Goal: Information Seeking & Learning: Learn about a topic

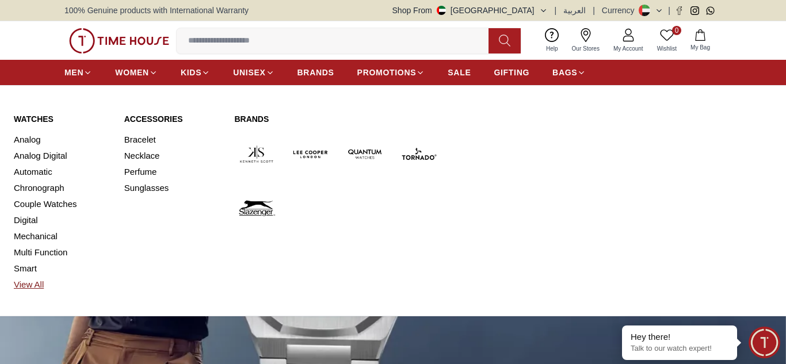
click at [32, 285] on link "View All" at bounding box center [62, 285] width 97 height 16
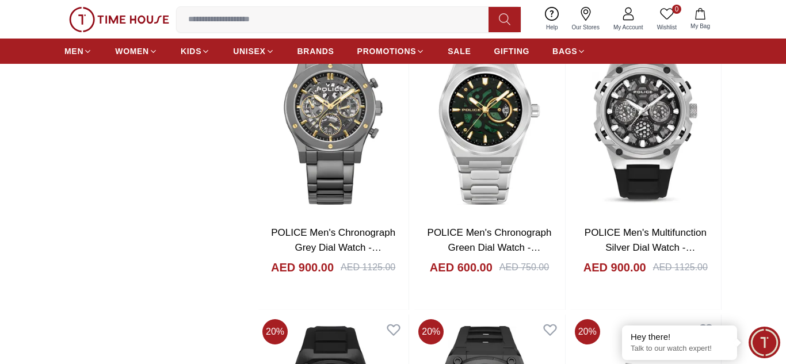
scroll to position [1406, 0]
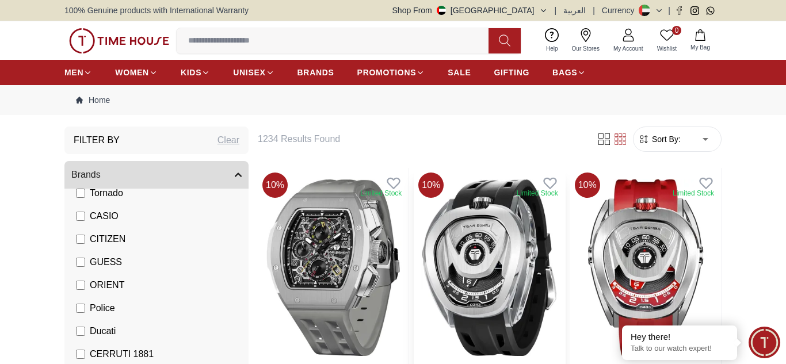
scroll to position [1, 0]
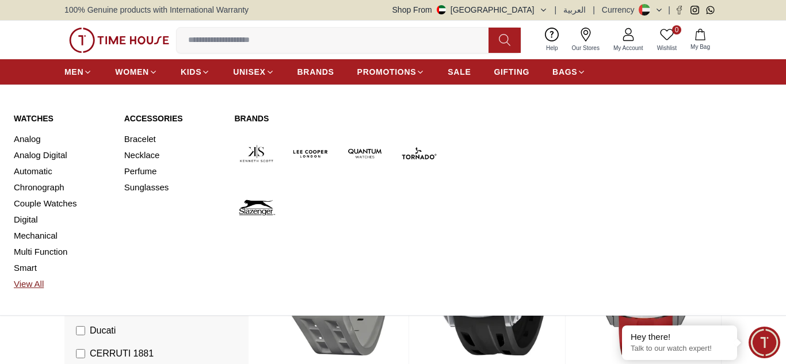
click at [39, 281] on link "View All" at bounding box center [62, 284] width 97 height 16
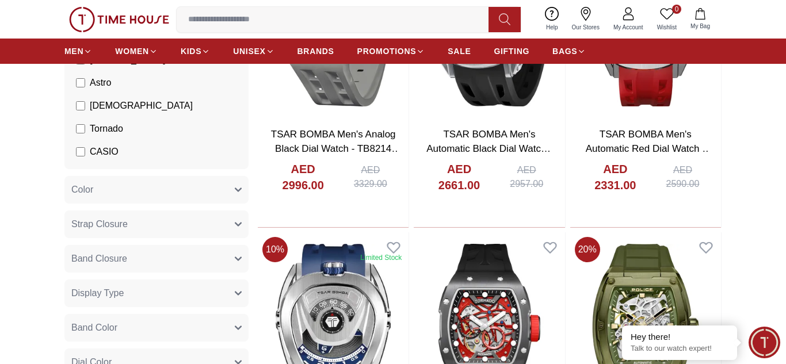
scroll to position [254, 0]
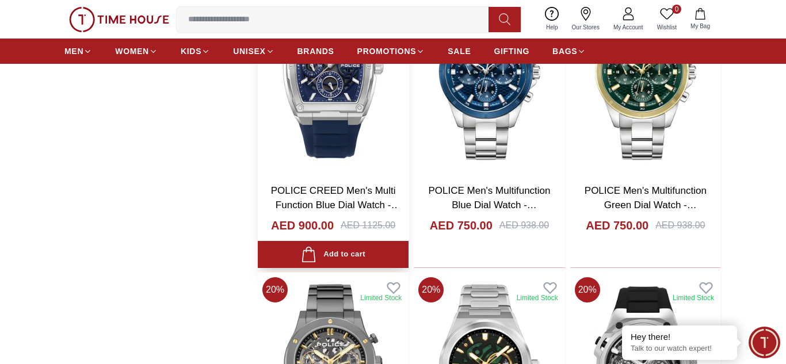
scroll to position [973, 0]
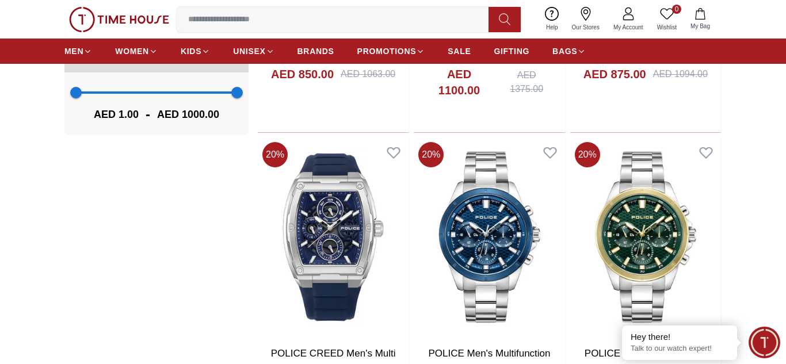
scroll to position [995, 0]
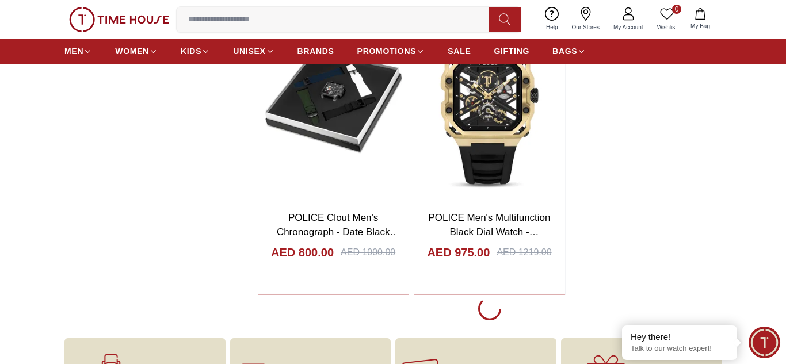
scroll to position [1, 0]
